Goal: Transaction & Acquisition: Subscribe to service/newsletter

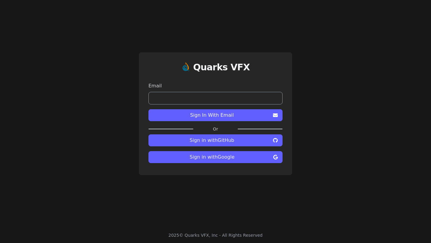
click at [226, 159] on span "Sign in with Google" at bounding box center [212, 157] width 118 height 7
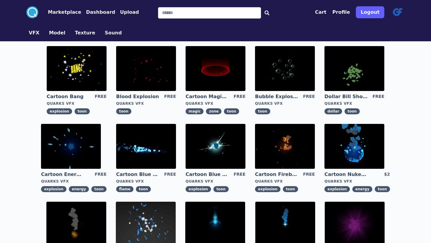
click at [68, 12] on button "Marketplace" at bounding box center [64, 12] width 33 height 7
click at [93, 13] on button "Dashboard" at bounding box center [100, 12] width 29 height 7
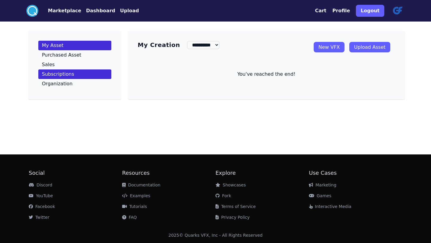
click at [55, 75] on p "Subscriptions" at bounding box center [58, 74] width 32 height 5
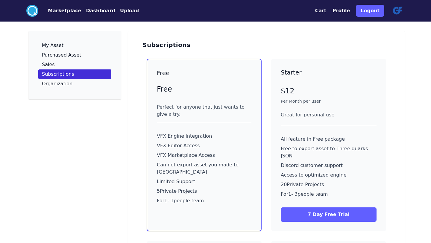
click at [311, 97] on div "$12 Per Month per user" at bounding box center [329, 94] width 96 height 20
click at [333, 209] on button "7 Day Free Trial" at bounding box center [329, 215] width 96 height 14
